Goal: Information Seeking & Learning: Find specific page/section

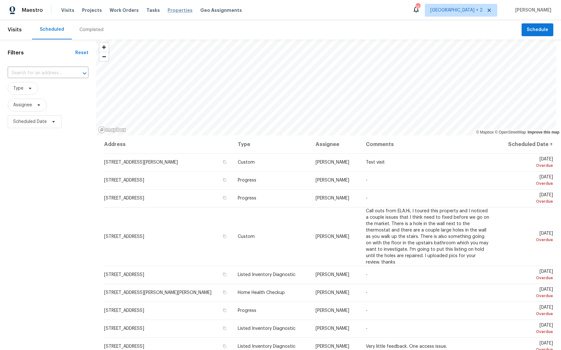
click at [168, 9] on span "Properties" at bounding box center [180, 10] width 25 height 6
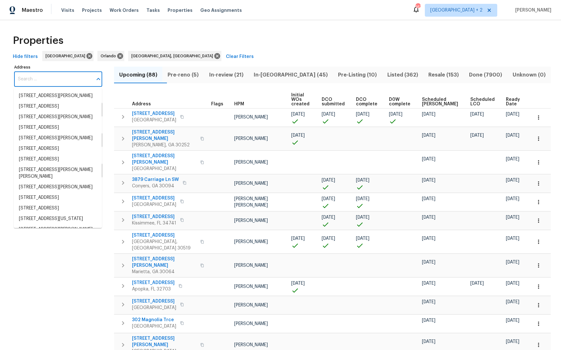
click at [56, 79] on input "Address" at bounding box center [53, 79] width 79 height 15
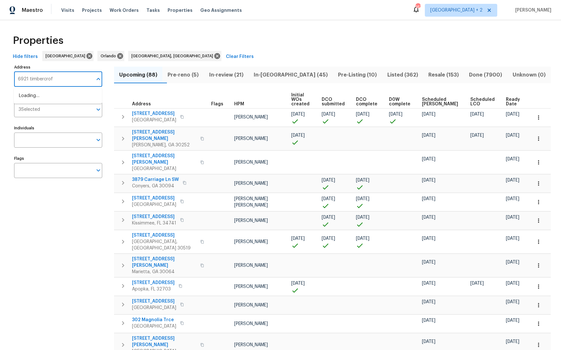
type input "6921 timbercroft"
click at [47, 101] on li "6921 Timbercroft Ln Fayetteville NC 28314" at bounding box center [58, 96] width 88 height 11
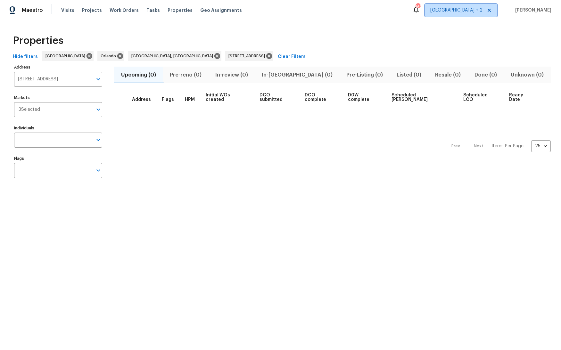
click at [483, 8] on span "Atlanta + 2" at bounding box center [456, 10] width 52 height 6
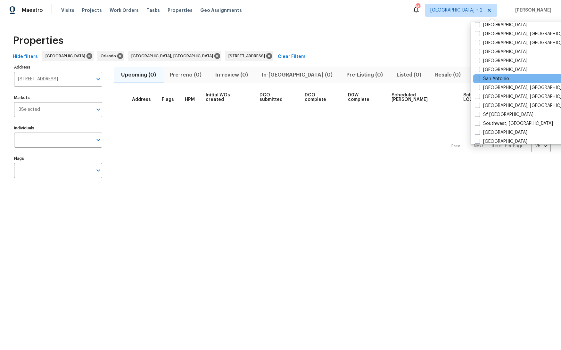
scroll to position [402, 0]
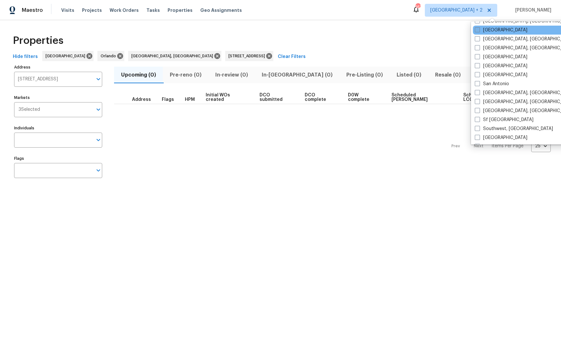
click at [476, 30] on span at bounding box center [477, 29] width 5 height 5
click at [476, 30] on input "Raleigh" at bounding box center [477, 29] width 4 height 4
checkbox input "true"
click at [427, 49] on div "Properties" at bounding box center [280, 40] width 541 height 21
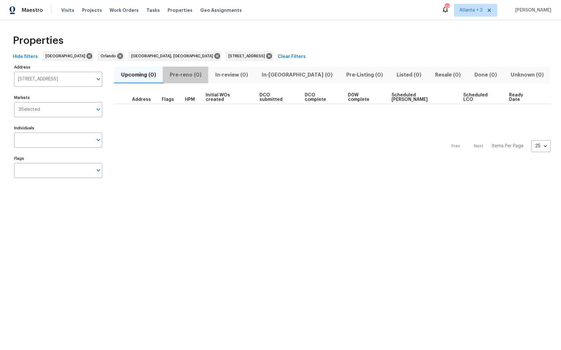
click at [201, 77] on span "Pre-reno (0)" at bounding box center [186, 75] width 38 height 9
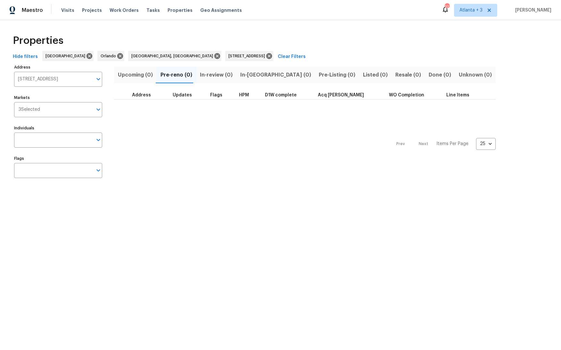
click at [133, 77] on span "Upcoming (0)" at bounding box center [135, 75] width 35 height 9
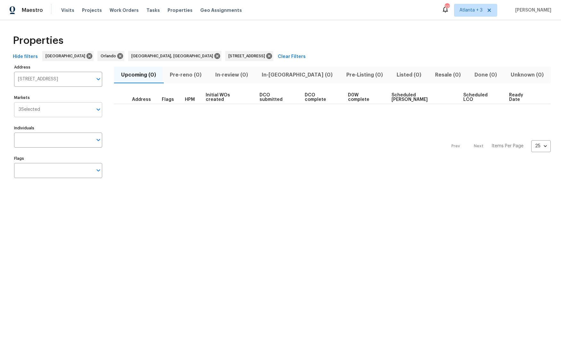
click at [49, 111] on input "Markets" at bounding box center [66, 109] width 53 height 15
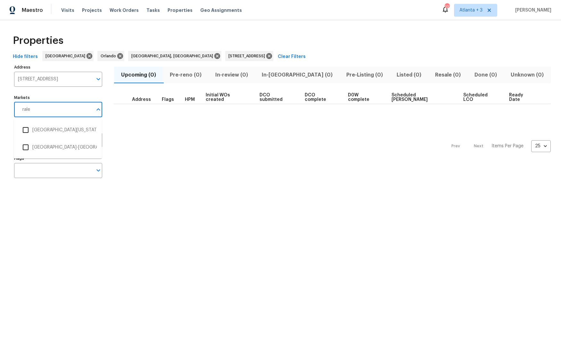
type input "ralei"
click at [25, 134] on input "checkbox" at bounding box center [25, 129] width 13 height 13
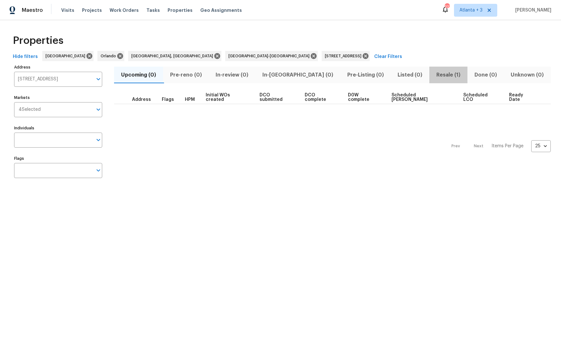
click at [433, 71] on span "Resale (1)" at bounding box center [448, 75] width 30 height 9
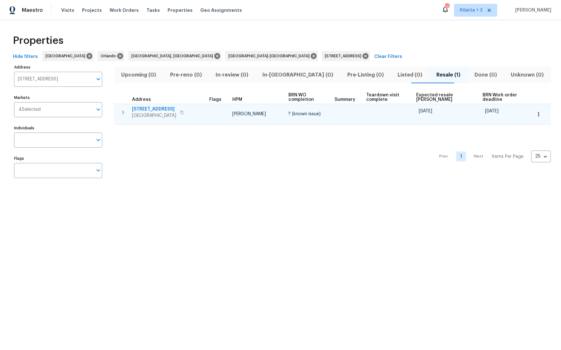
click at [161, 106] on span "6921 Timbercroft Ln" at bounding box center [154, 109] width 44 height 6
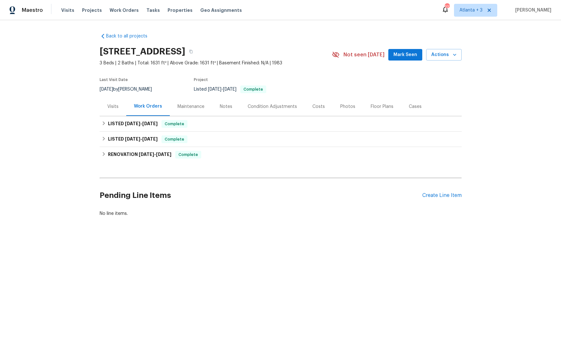
click at [118, 105] on div "Visits" at bounding box center [113, 106] width 27 height 19
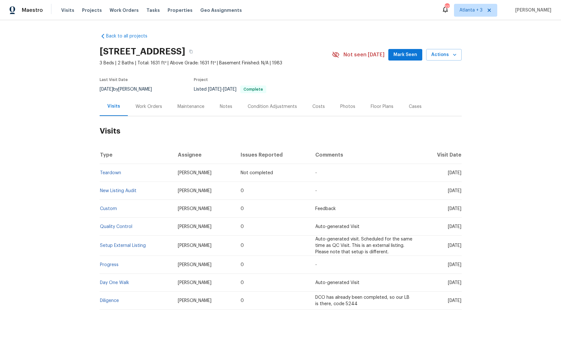
scroll to position [8, 0]
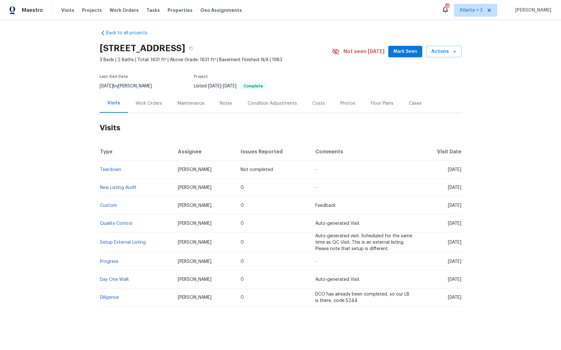
click at [214, 100] on div "Notes" at bounding box center [226, 103] width 28 height 19
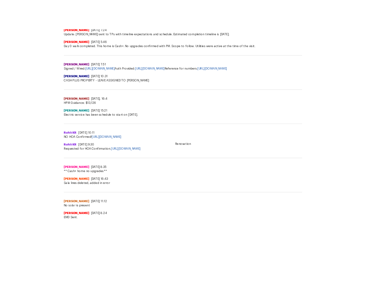
scroll to position [64, 0]
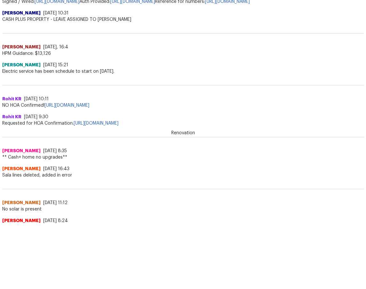
click at [13, 161] on span "** Cash+ home no upgrades**" at bounding box center [183, 157] width 362 height 6
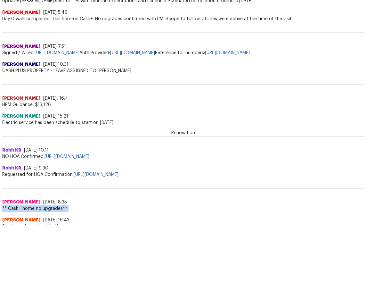
scroll to position [594, 0]
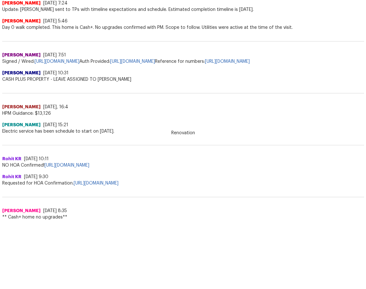
click at [59, 76] on div "[PERSON_NAME] Scotia [DATE] 10:31" at bounding box center [183, 73] width 362 height 6
click at [65, 83] on span "CASH PLUS PROPERTY - LEAVE ASSIGNED TO [PERSON_NAME]" at bounding box center [183, 79] width 362 height 6
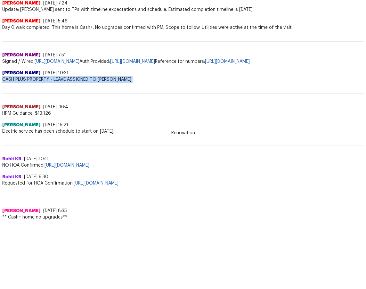
click at [65, 83] on span "CASH PLUS PROPERTY - LEAVE ASSIGNED TO [PERSON_NAME]" at bounding box center [183, 79] width 362 height 6
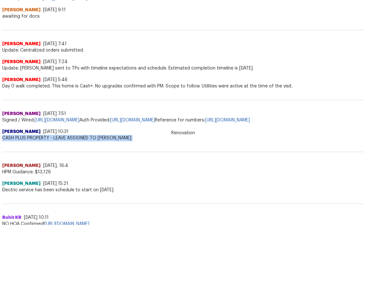
scroll to position [530, 0]
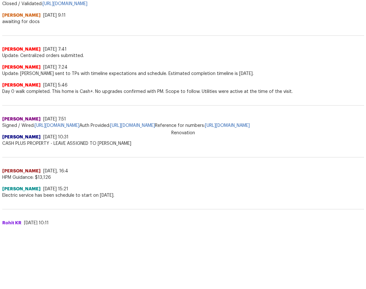
click at [68, 93] on span "Day 0 walk completed. This home is Cash+. No upgrades confirmed with PM. Scope …" at bounding box center [183, 91] width 362 height 6
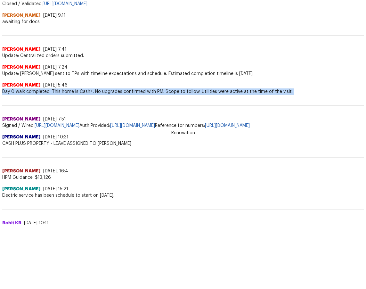
click at [68, 93] on span "Day 0 walk completed. This home is Cash+. No upgrades confirmed with PM. Scope …" at bounding box center [183, 91] width 362 height 6
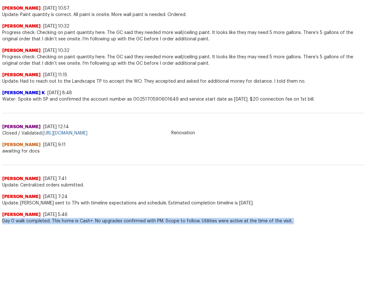
scroll to position [543, 0]
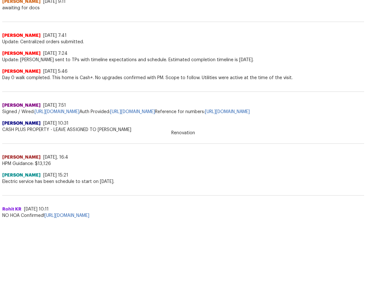
click at [129, 74] on div "[PERSON_NAME] [DATE] 5:46" at bounding box center [183, 71] width 362 height 6
click at [146, 78] on span "Day 0 walk completed. This home is Cash+. No upgrades confirmed with PM. Scope …" at bounding box center [183, 78] width 362 height 6
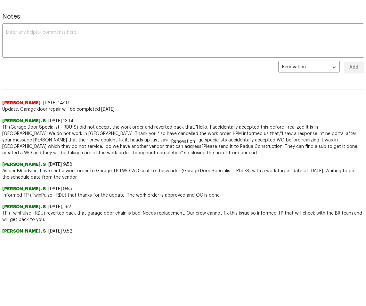
scroll to position [46, 0]
